Goal: Task Accomplishment & Management: Use online tool/utility

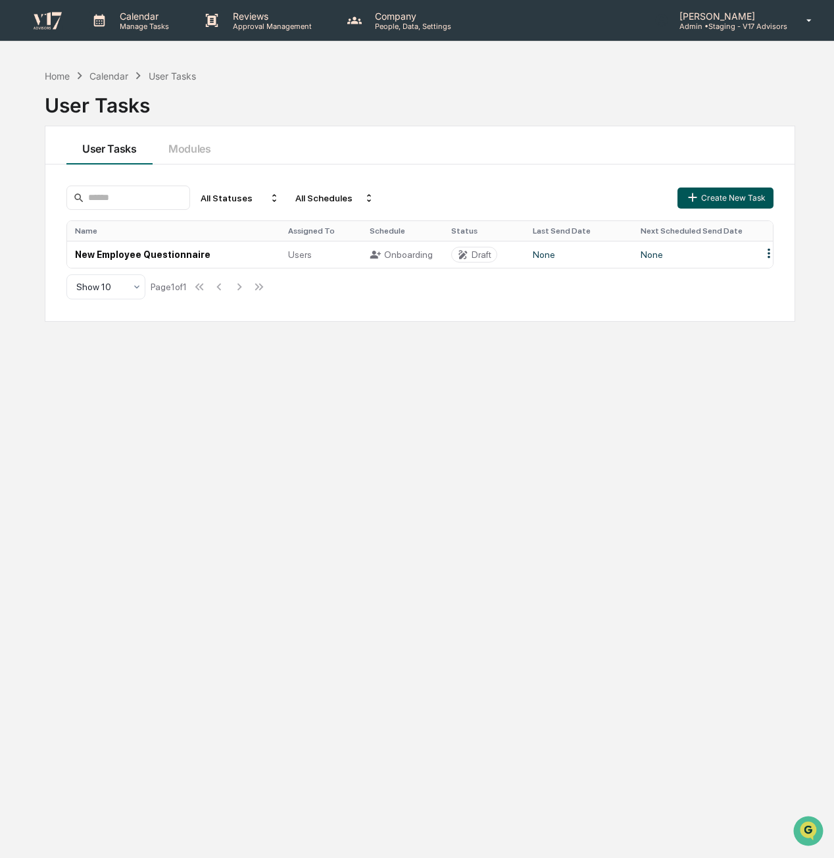
click at [707, 200] on button "Create New Task" at bounding box center [725, 197] width 96 height 21
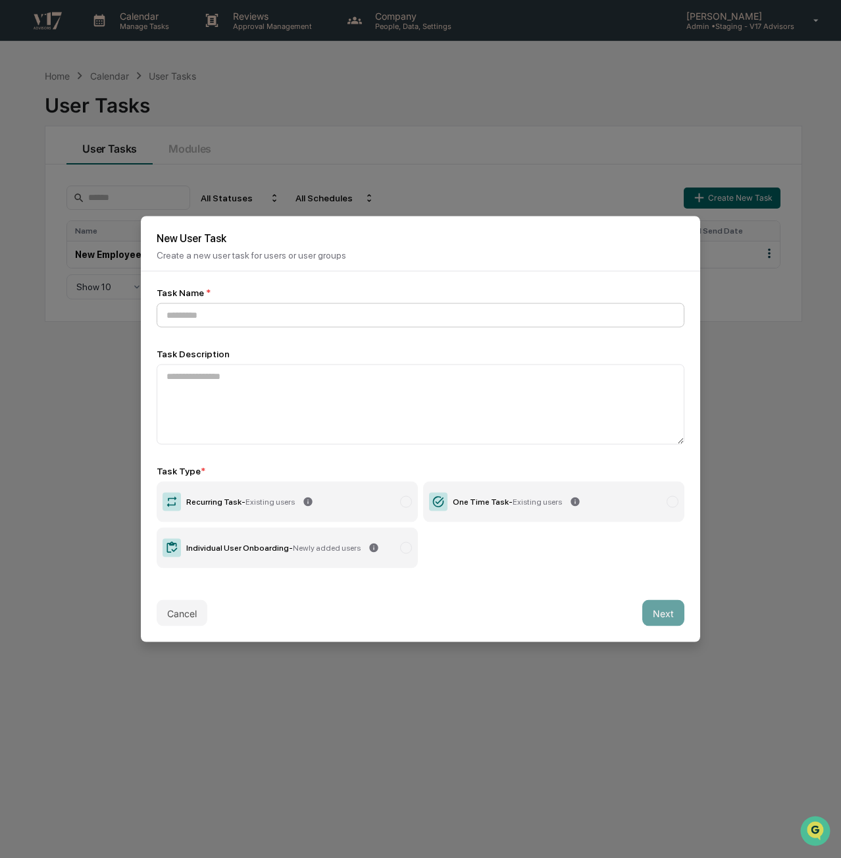
click at [410, 320] on input at bounding box center [420, 315] width 527 height 24
type input "**********"
click at [530, 517] on label "One Time Task - Existing users" at bounding box center [553, 501] width 261 height 41
click at [667, 616] on button "Next" at bounding box center [663, 613] width 42 height 26
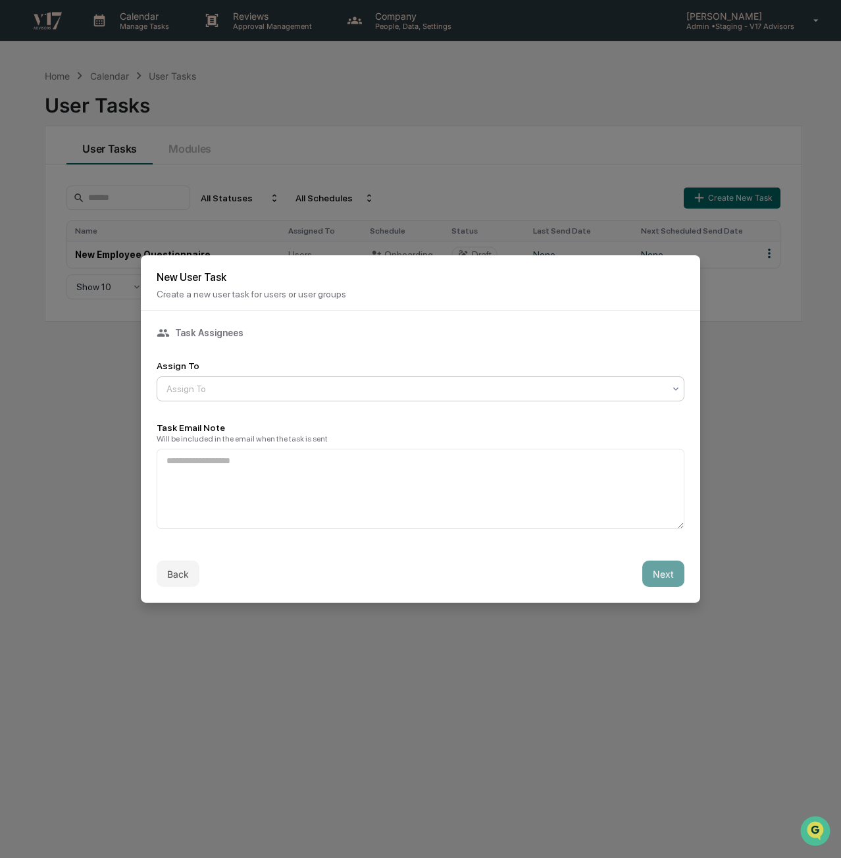
click at [449, 385] on div at bounding box center [414, 388] width 497 height 13
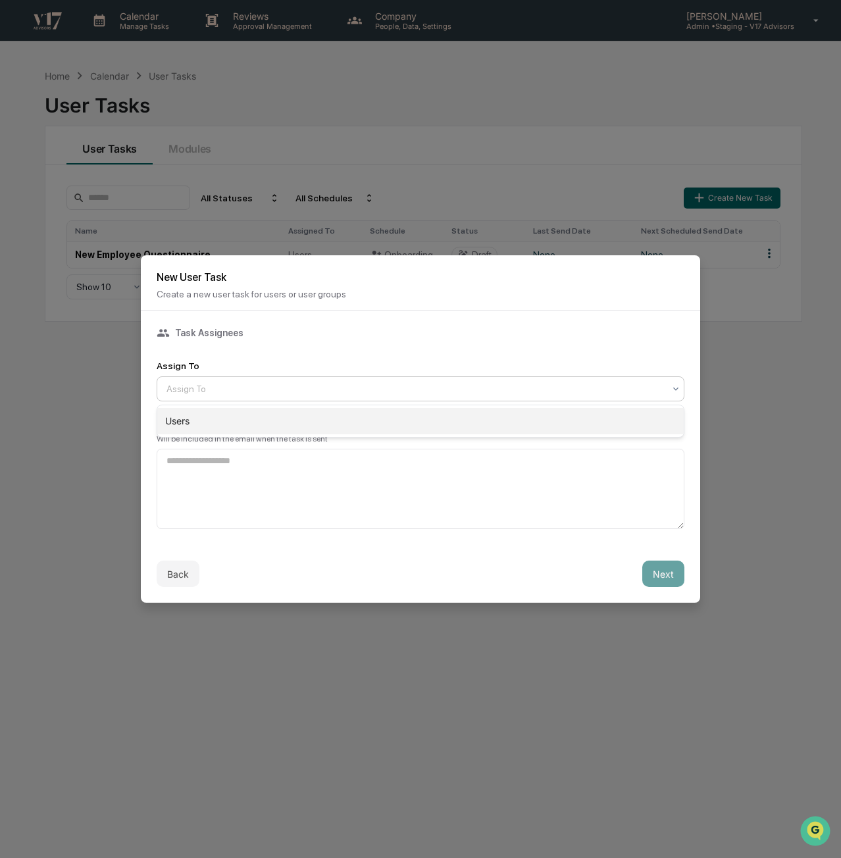
click at [439, 430] on div "Users" at bounding box center [420, 421] width 526 height 26
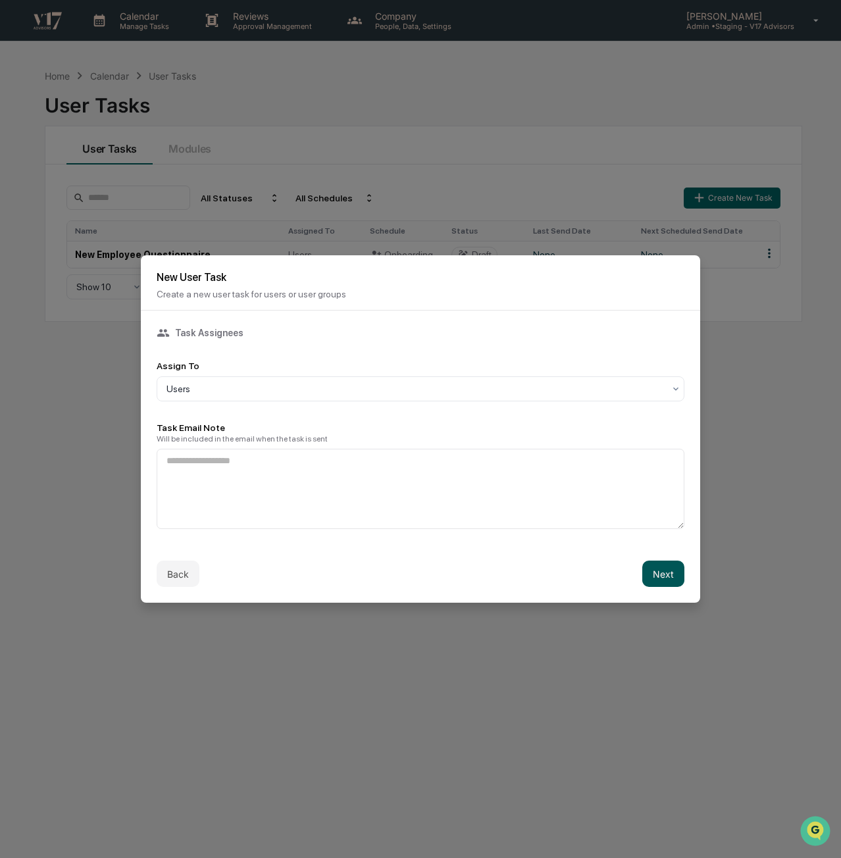
click at [674, 576] on button "Next" at bounding box center [663, 573] width 42 height 26
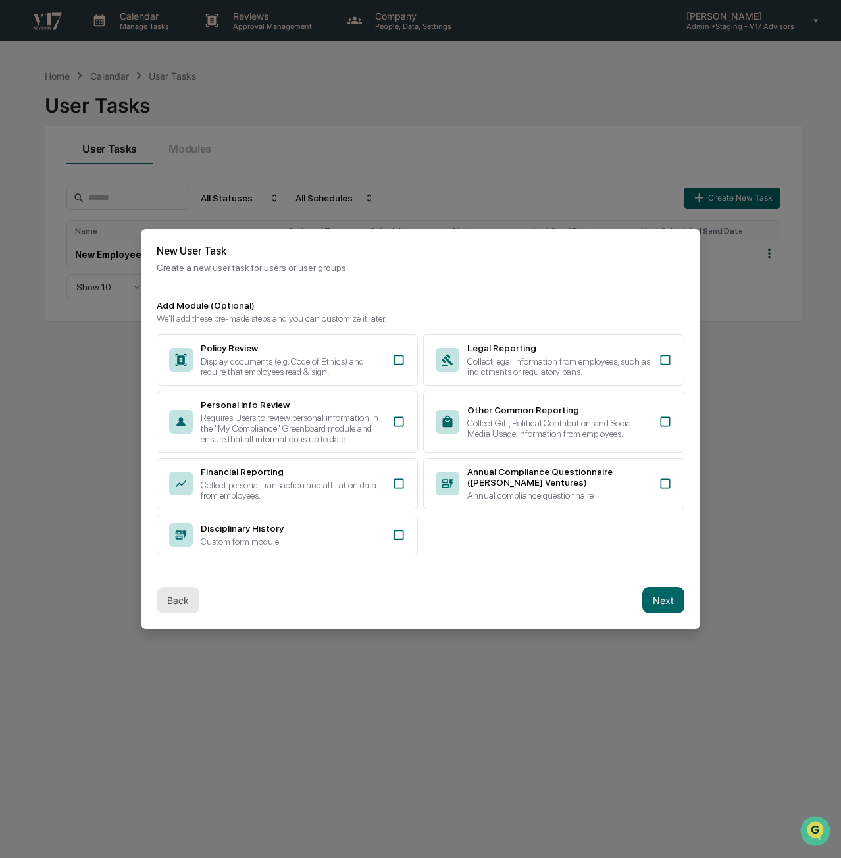
click at [175, 608] on button "Back" at bounding box center [178, 600] width 43 height 26
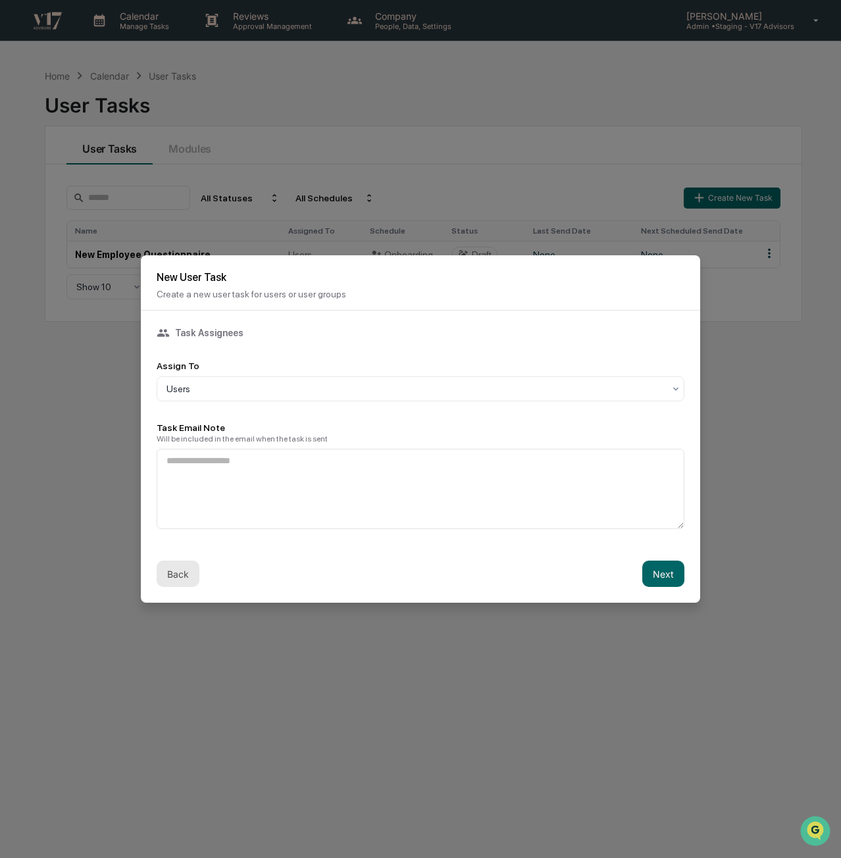
click at [187, 568] on button "Back" at bounding box center [178, 573] width 43 height 26
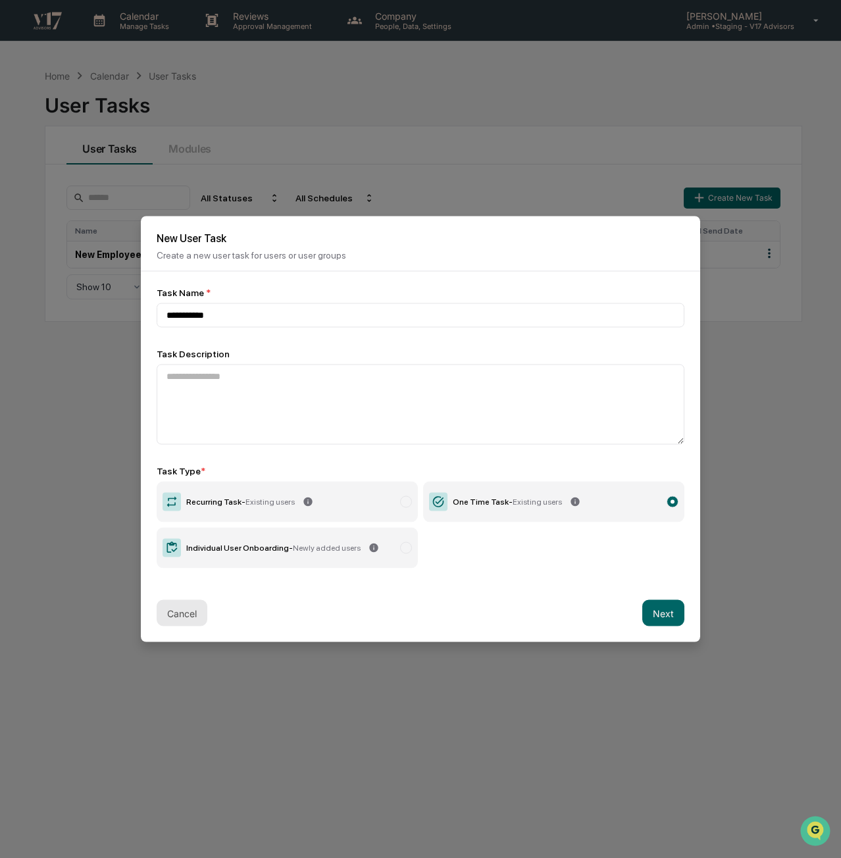
click at [168, 618] on button "Cancel" at bounding box center [182, 613] width 51 height 26
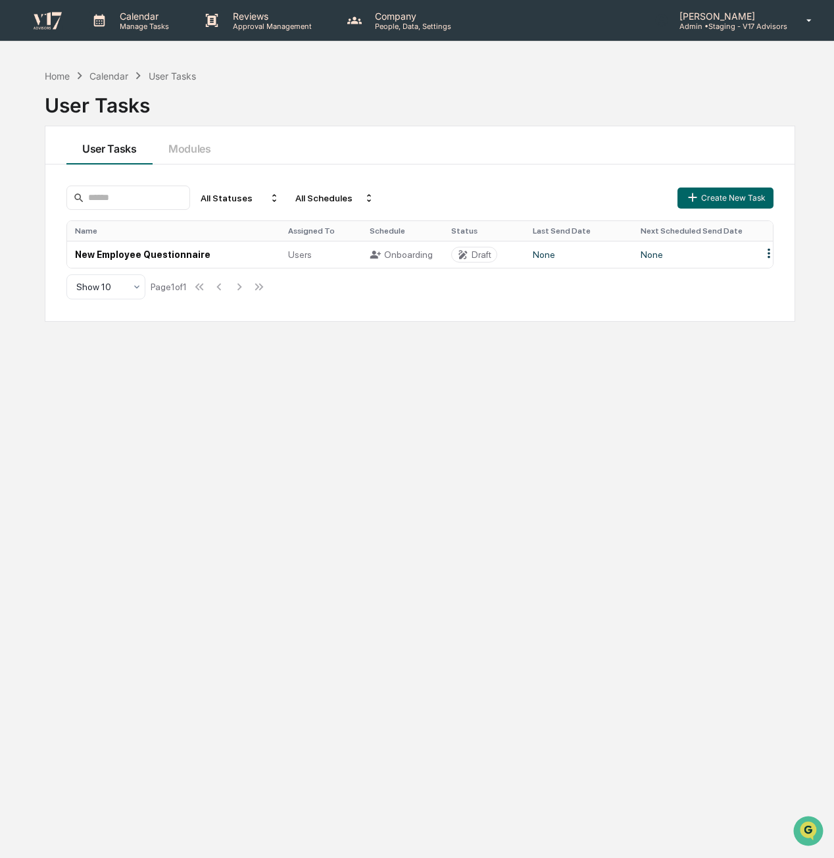
click at [748, 12] on p "[PERSON_NAME]" at bounding box center [728, 16] width 118 height 11
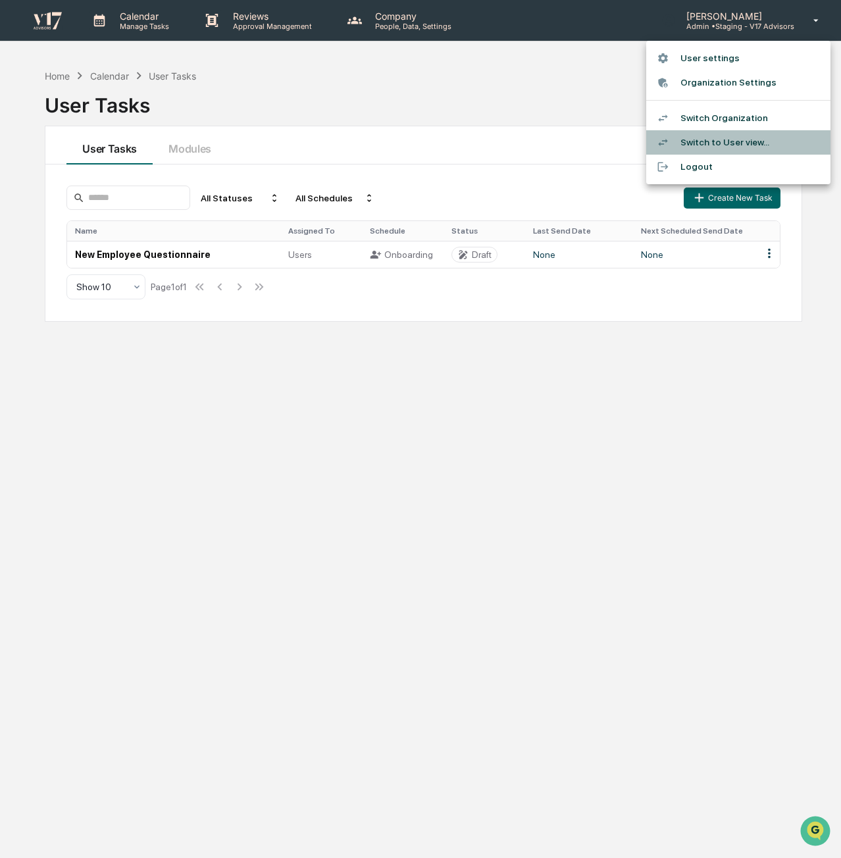
click at [718, 137] on li "Switch to User view..." at bounding box center [738, 142] width 184 height 24
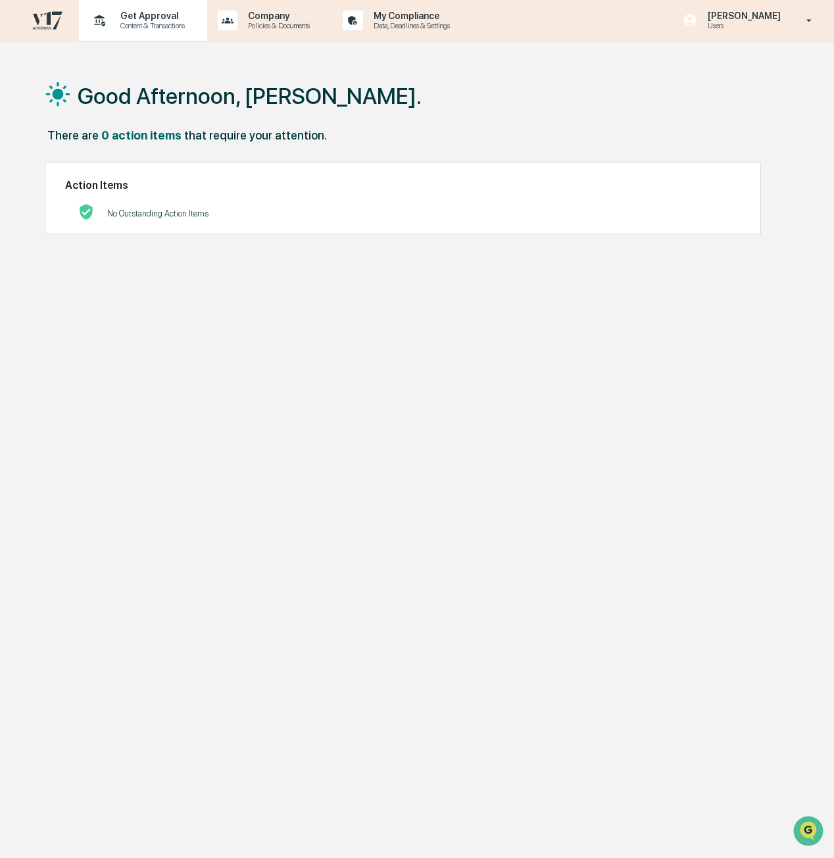
click at [131, 17] on p "Get Approval" at bounding box center [151, 16] width 82 height 11
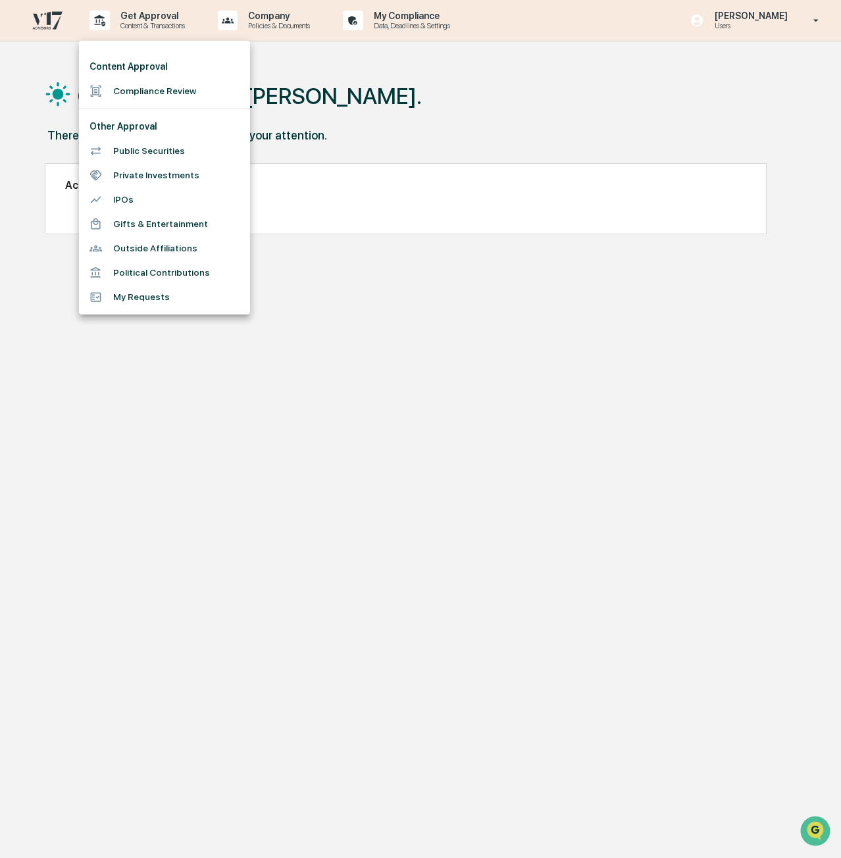
click at [135, 250] on li "Outside Affiliations" at bounding box center [164, 248] width 171 height 24
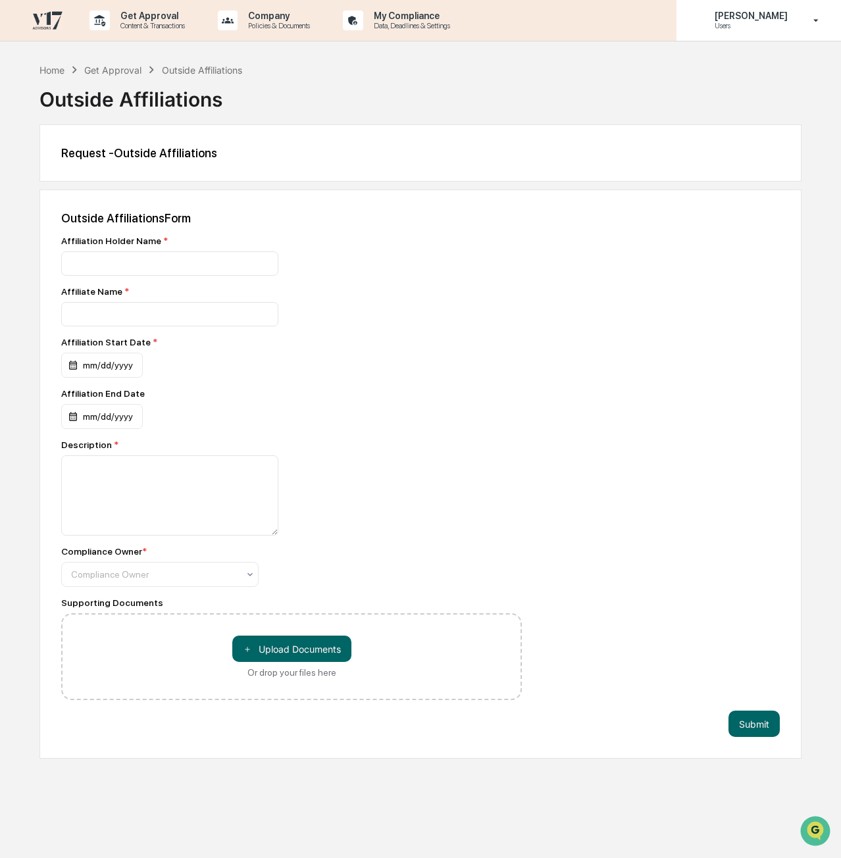
click at [795, 21] on div "Jessica Watanapun Users" at bounding box center [758, 20] width 164 height 41
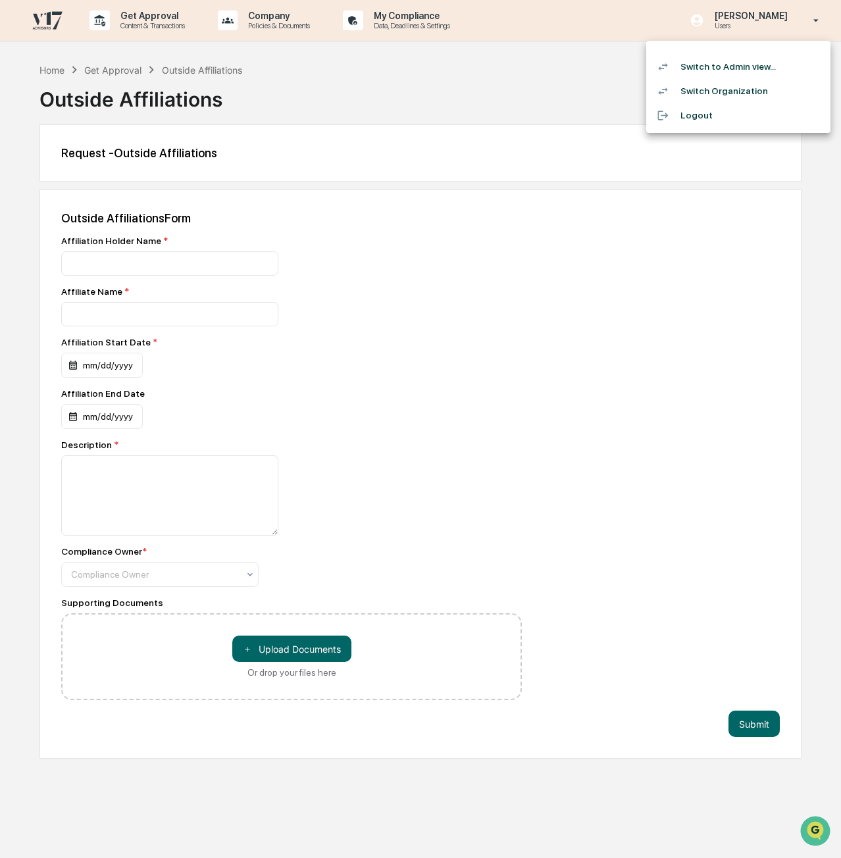
click at [796, 75] on li "Switch to Admin view..." at bounding box center [738, 67] width 184 height 24
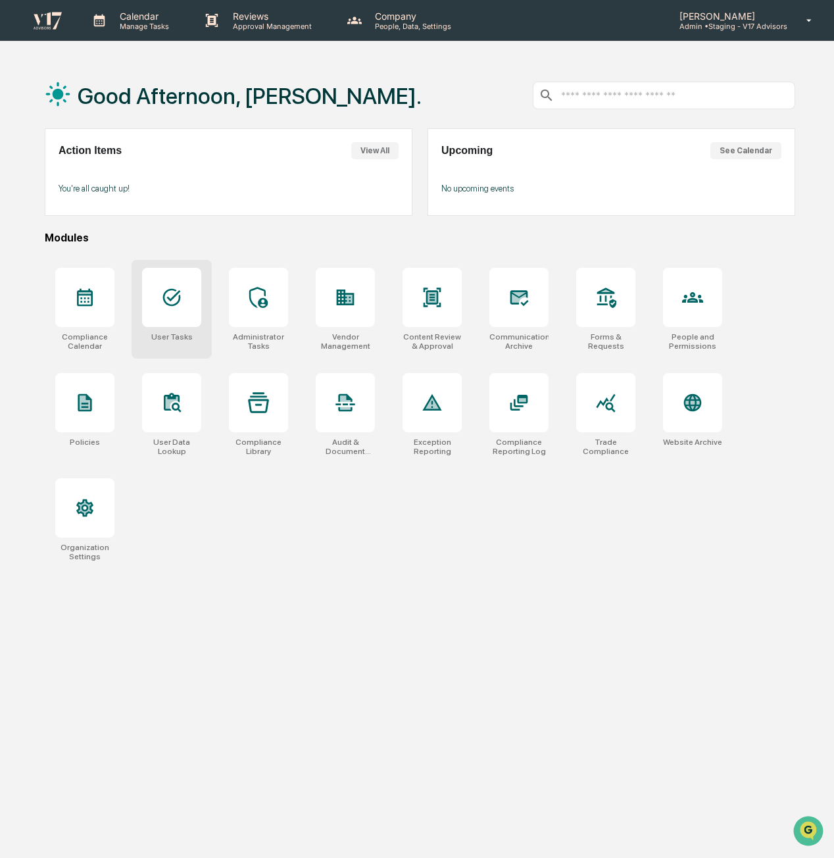
click at [197, 324] on div at bounding box center [171, 297] width 59 height 59
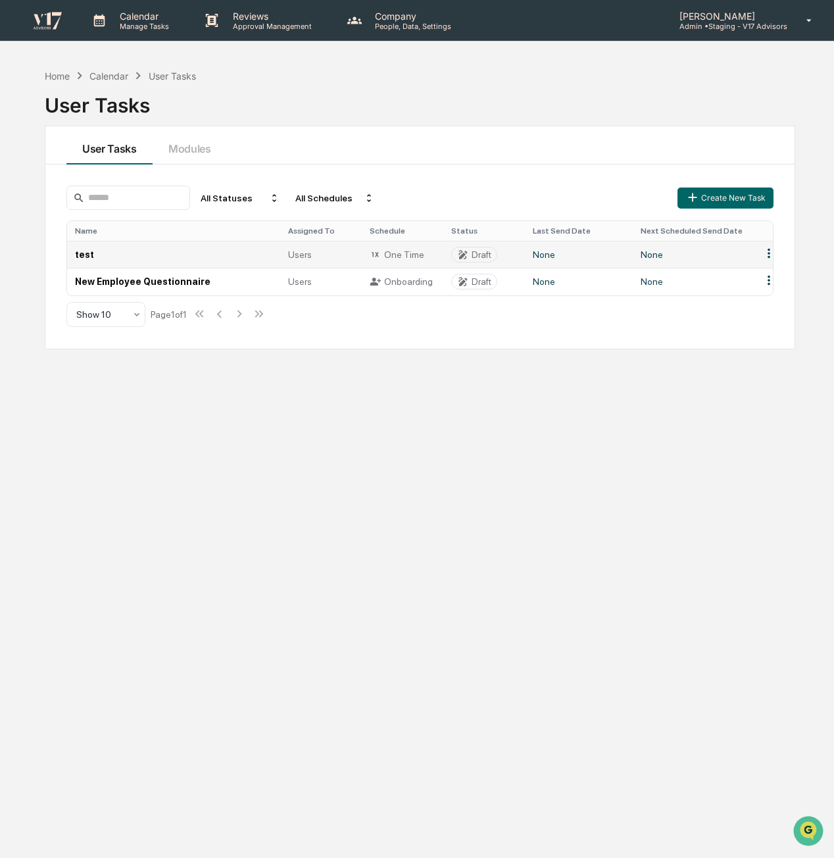
click at [130, 253] on td "test" at bounding box center [173, 254] width 213 height 27
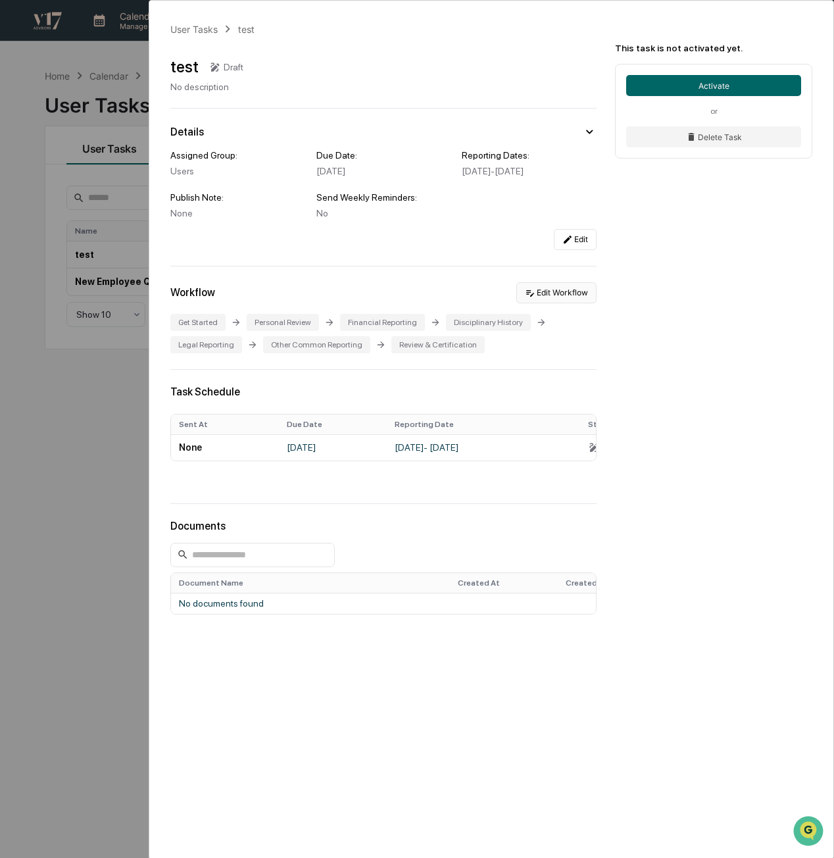
click at [583, 303] on button "Edit Workflow" at bounding box center [556, 292] width 80 height 21
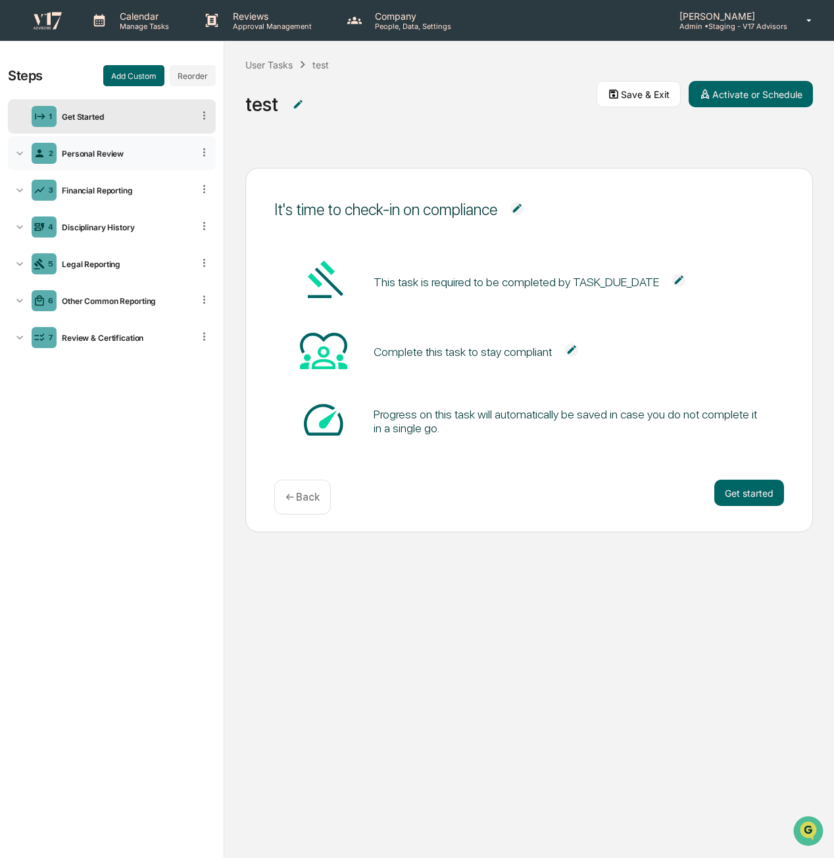
click at [122, 157] on div "2 Personal Review" at bounding box center [112, 153] width 208 height 34
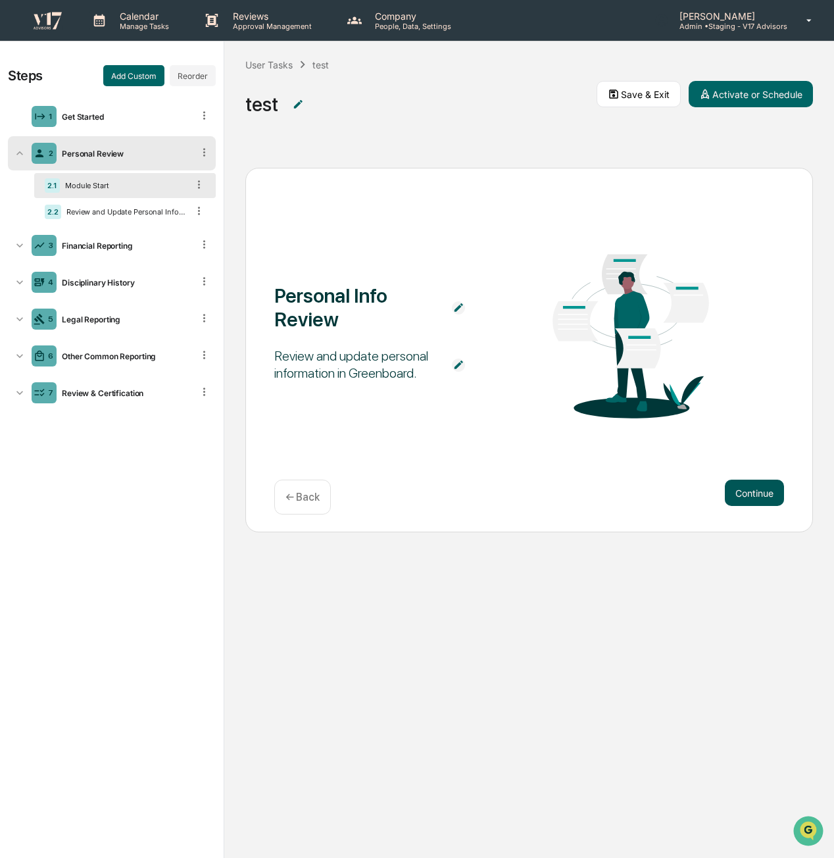
click at [779, 493] on button "Continue" at bounding box center [754, 492] width 59 height 26
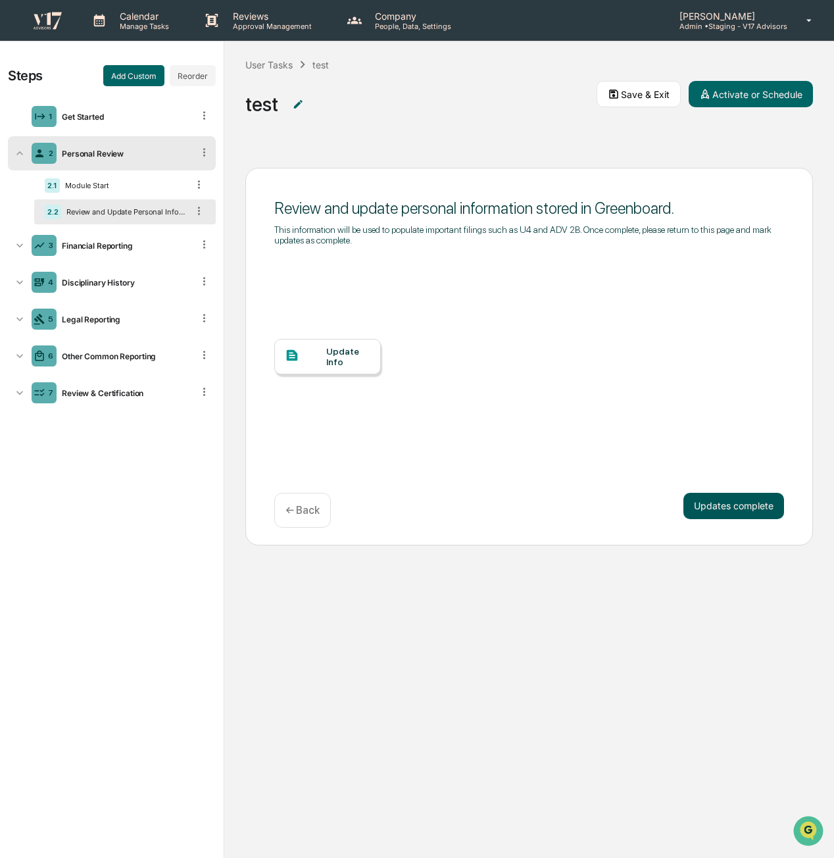
click at [752, 503] on button "Updates complete" at bounding box center [733, 506] width 101 height 26
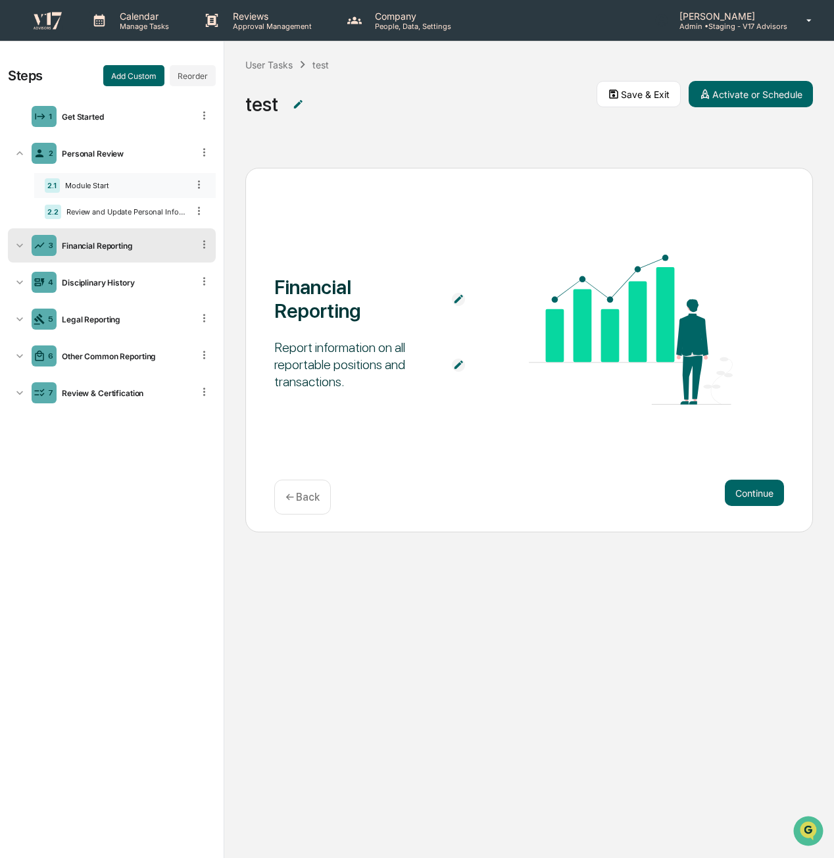
click at [137, 185] on div "Module Start" at bounding box center [124, 185] width 128 height 9
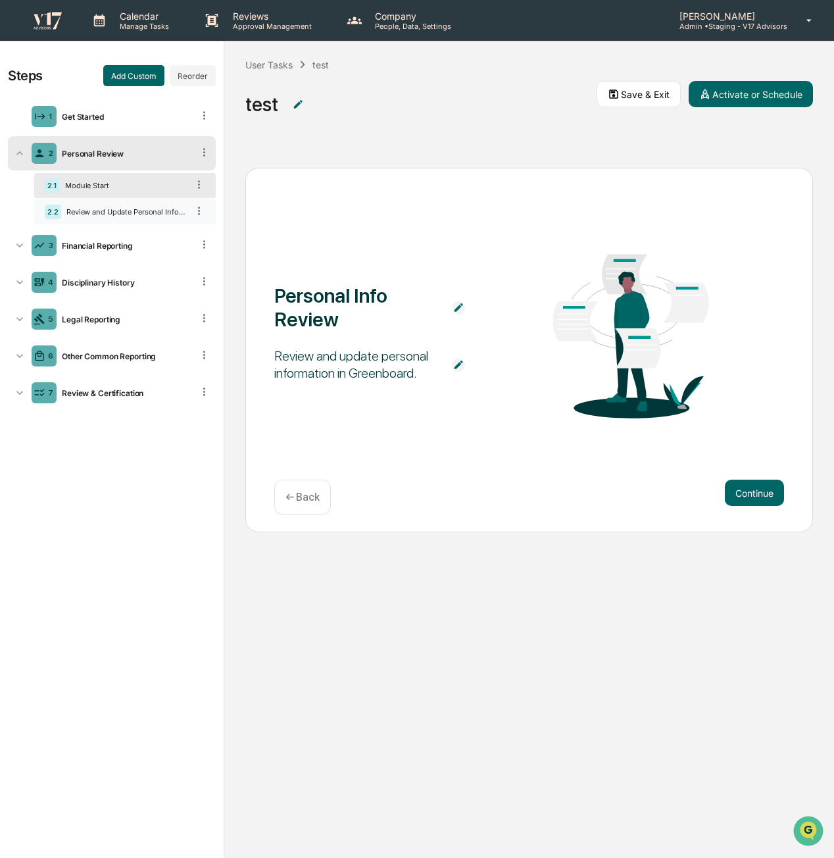
click at [145, 207] on div "Review and Update Personal Information" at bounding box center [124, 211] width 126 height 9
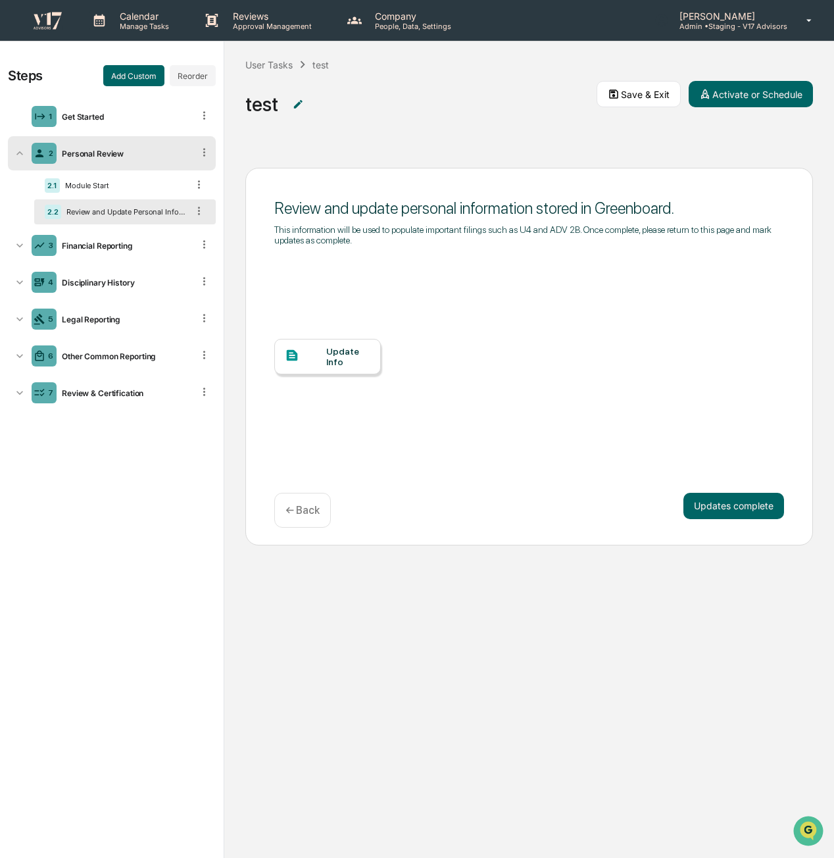
click at [297, 353] on icon at bounding box center [292, 355] width 14 height 14
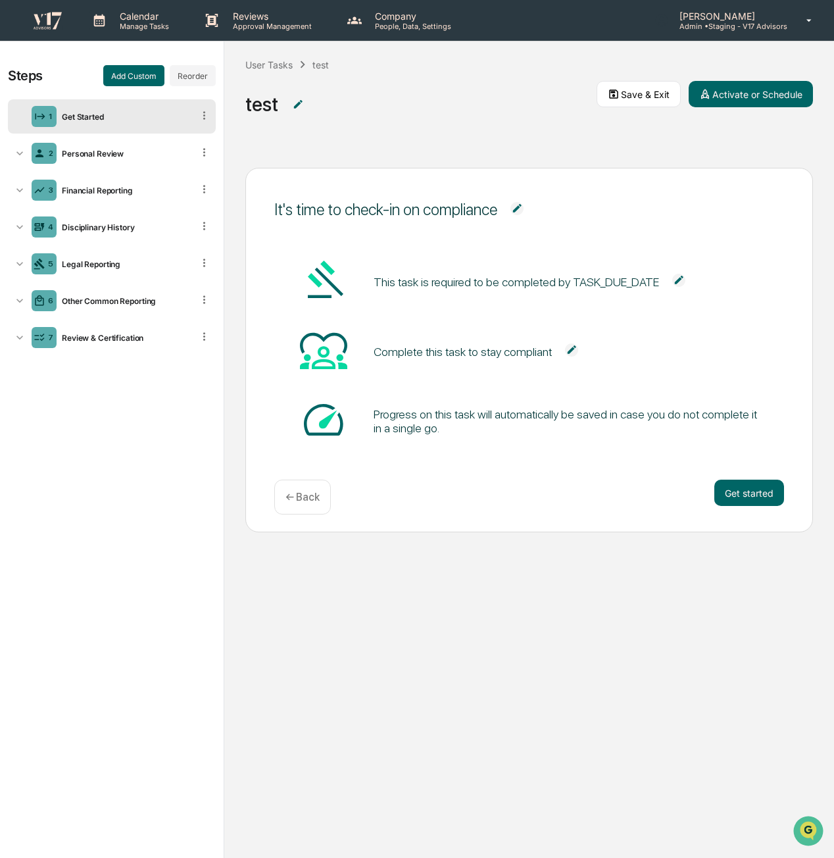
click at [768, 25] on p "Admin • Staging - V17 Advisors" at bounding box center [728, 26] width 118 height 9
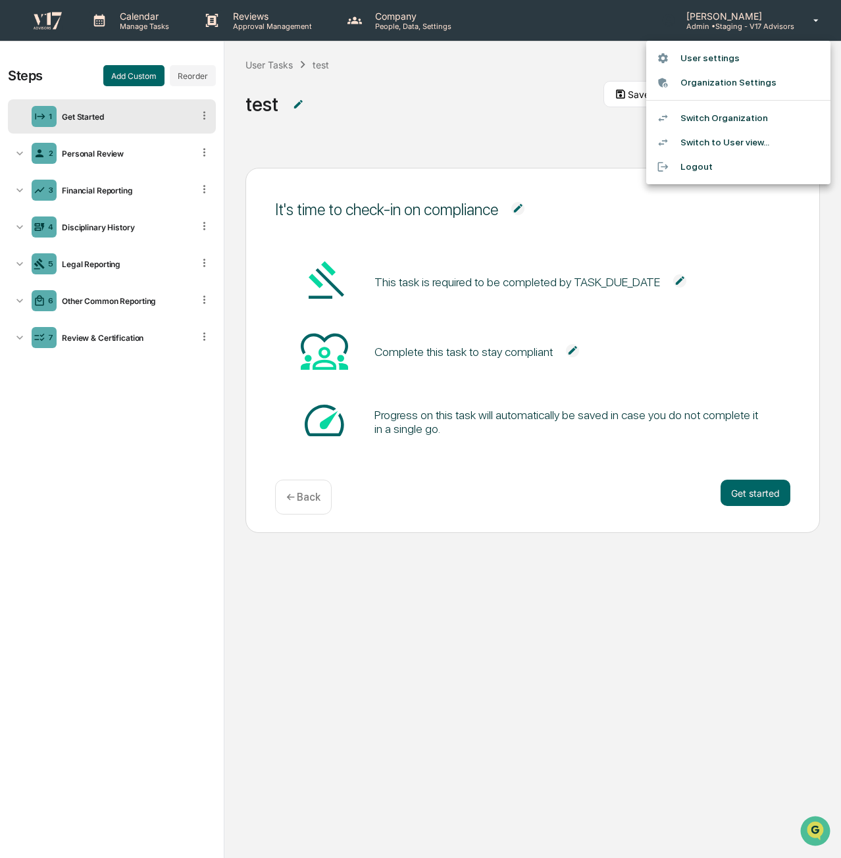
click at [480, 106] on div at bounding box center [420, 429] width 841 height 858
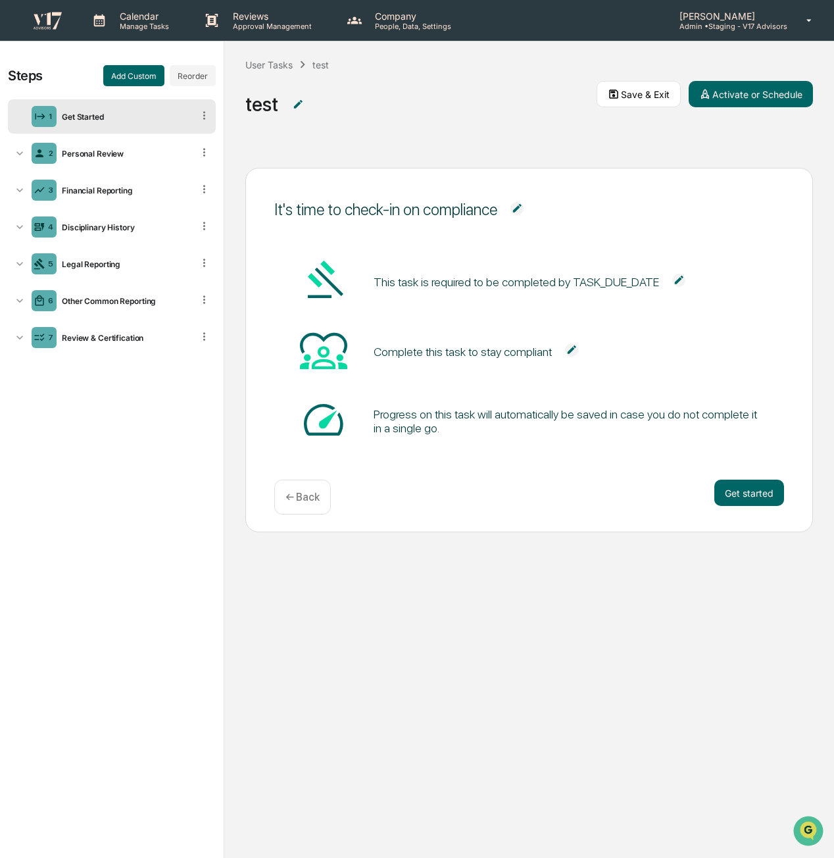
click at [55, 21] on img at bounding box center [48, 20] width 32 height 19
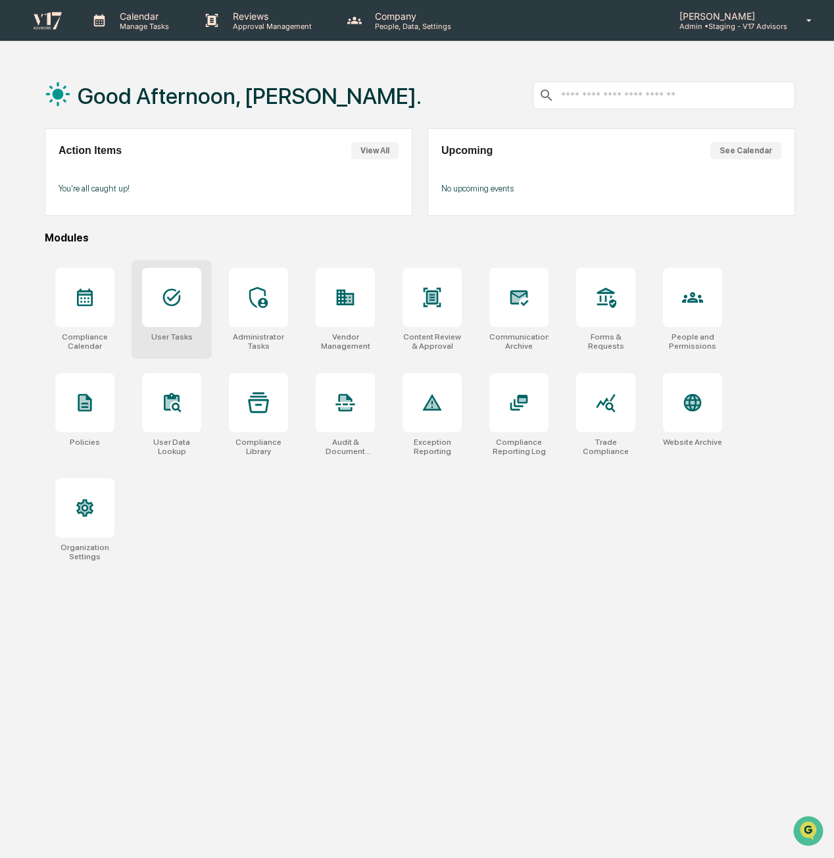
click at [154, 298] on div at bounding box center [171, 297] width 59 height 59
